Goal: Information Seeking & Learning: Learn about a topic

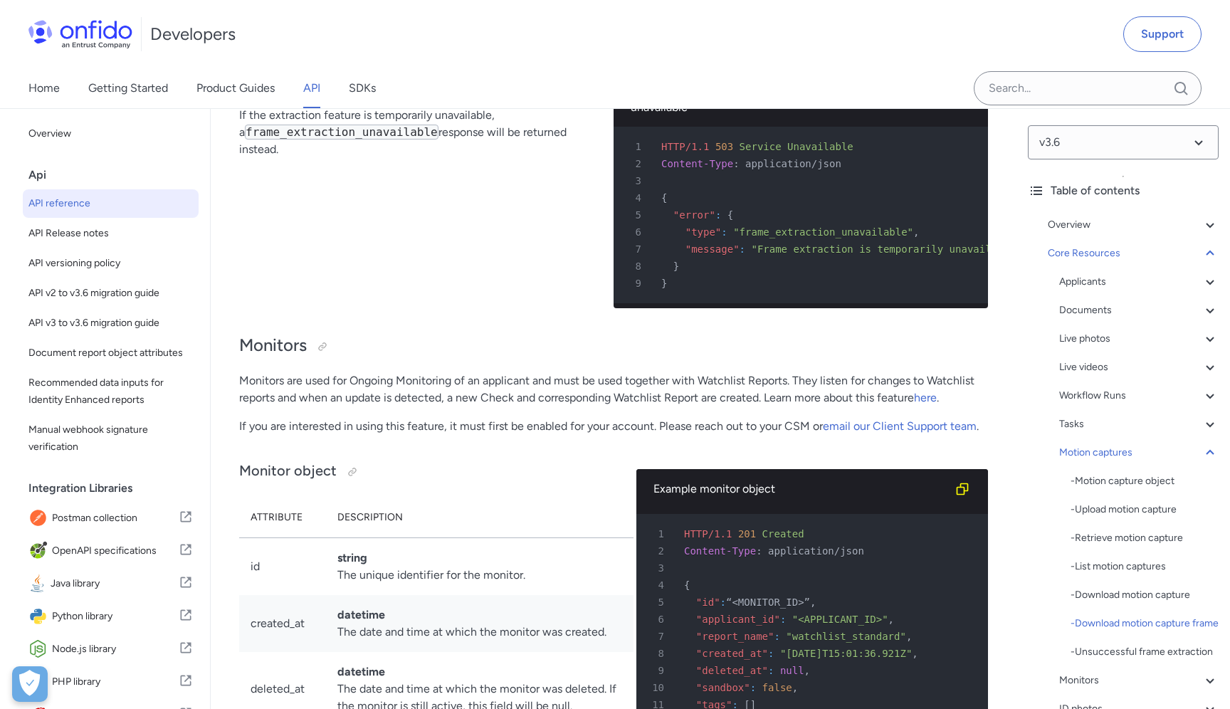
scroll to position [0, 97]
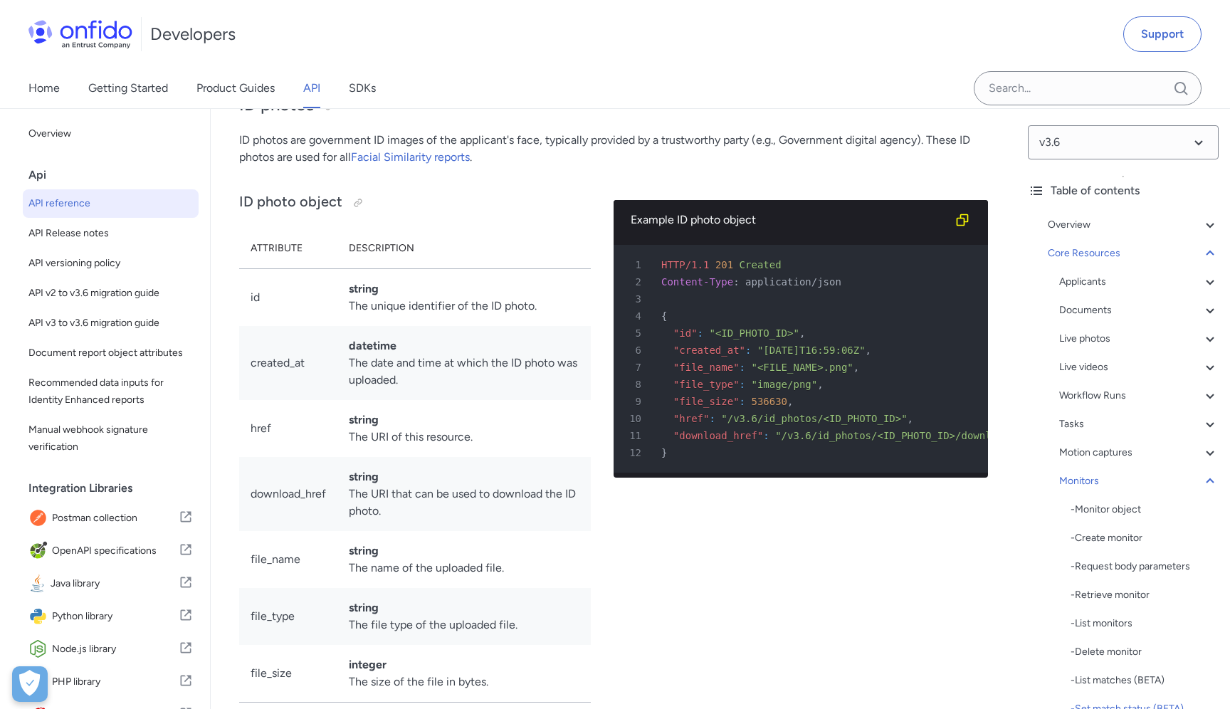
scroll to position [46544, 0]
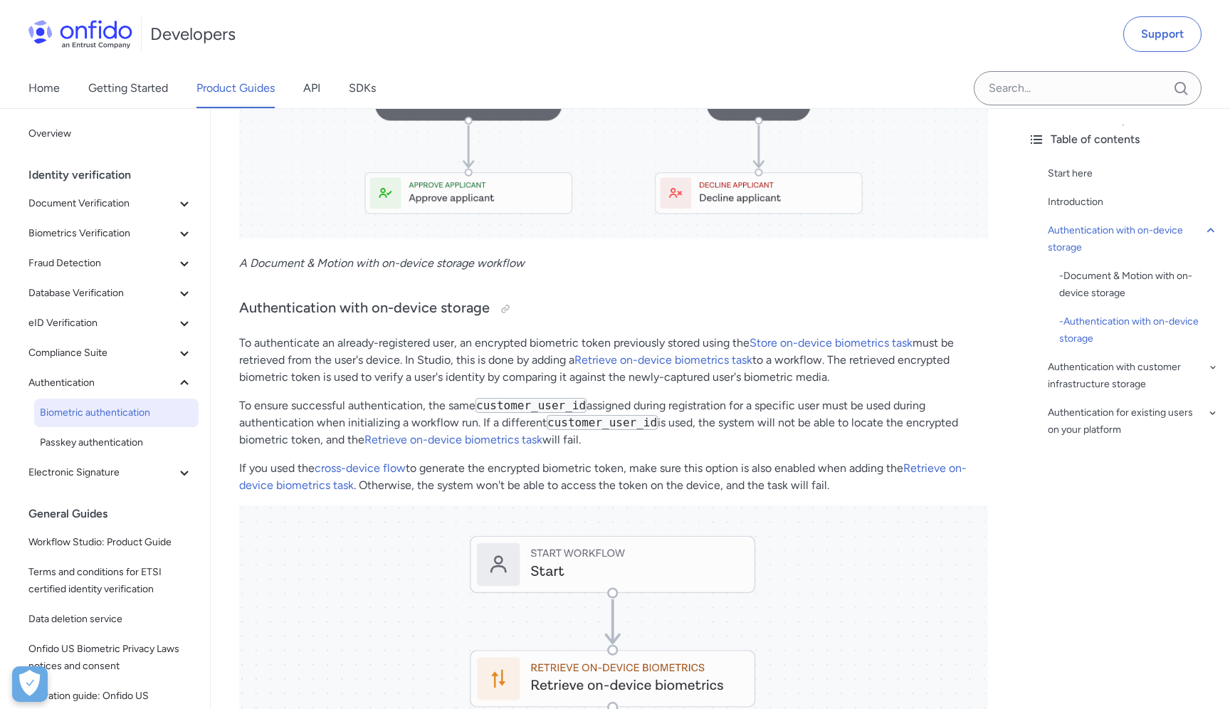
scroll to position [1467, 0]
